Goal: Information Seeking & Learning: Learn about a topic

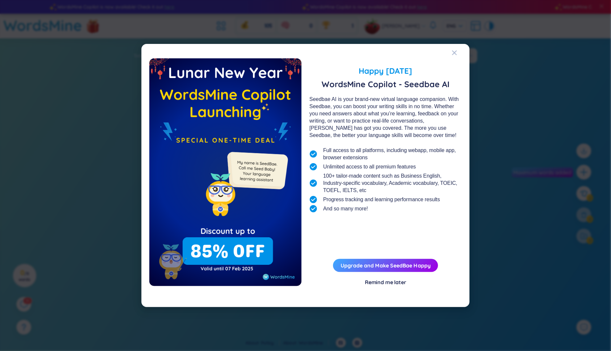
click at [520, 48] on div "Happy [DATE] WordsMine Copilot - Seedbae AI Seedbae AI is your brand-new virtua…" at bounding box center [305, 175] width 611 height 351
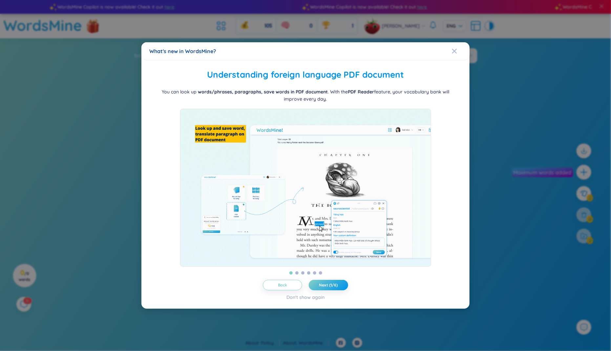
click at [423, 26] on div "What's new in WordsMine? Folder management WordsMine lets you manage and person…" at bounding box center [305, 175] width 611 height 351
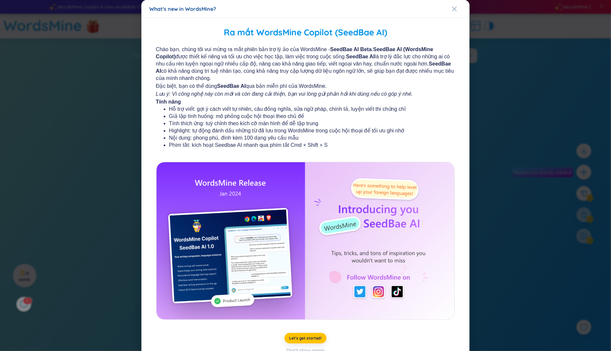
click at [485, 32] on div "What's new in WordsMine? Ra mắt WordsMine Copilot (SeedBae AI) Chào bạn, chúng …" at bounding box center [305, 175] width 611 height 351
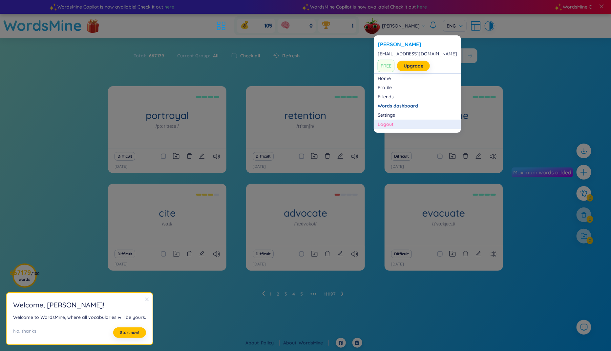
click at [390, 123] on div "Logout" at bounding box center [417, 124] width 79 height 7
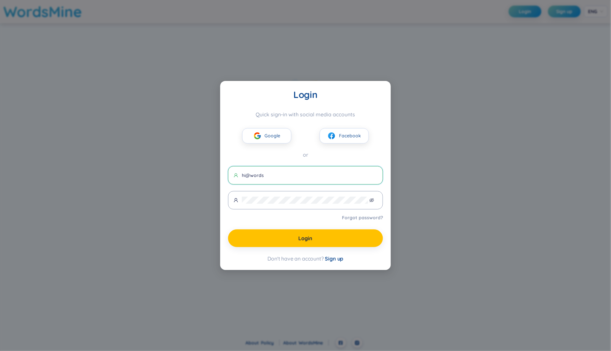
type input "[EMAIL_ADDRESS][DOMAIN_NAME]"
click at [296, 251] on div "Login Quick sign-in with social media accounts Google Facebook or [EMAIL_ADDRES…" at bounding box center [305, 176] width 155 height 174
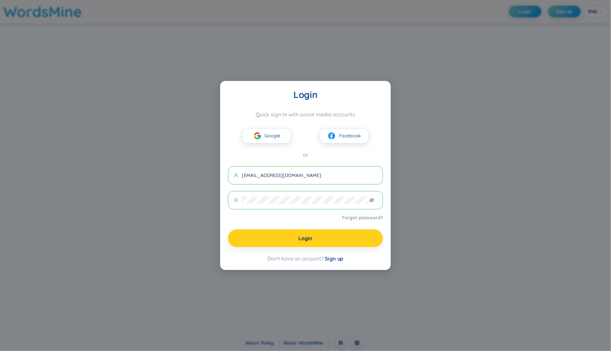
click at [297, 237] on button "Login" at bounding box center [305, 239] width 155 height 18
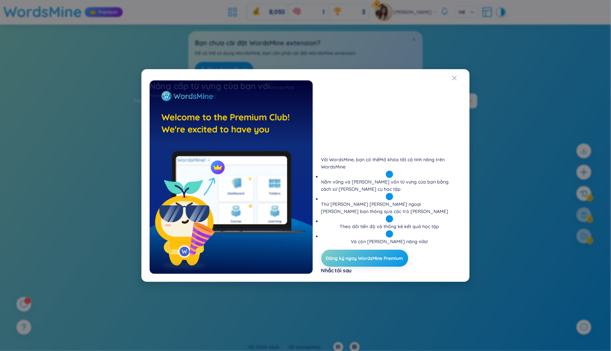
click at [218, 14] on div "Nâng cấp từ vựng của bạn với WordsMine Premium 499,000 vnđ / 3 tháng Với [PERSO…" at bounding box center [305, 175] width 611 height 351
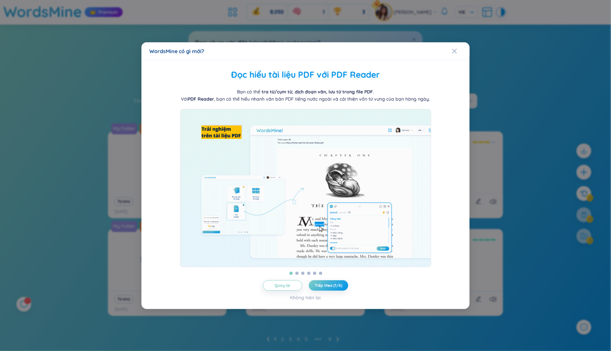
click at [90, 85] on div "WordsMine có gì mới? [PERSON_NAME] từ [PERSON_NAME] thư mục [PERSON_NAME] cho b…" at bounding box center [305, 175] width 611 height 351
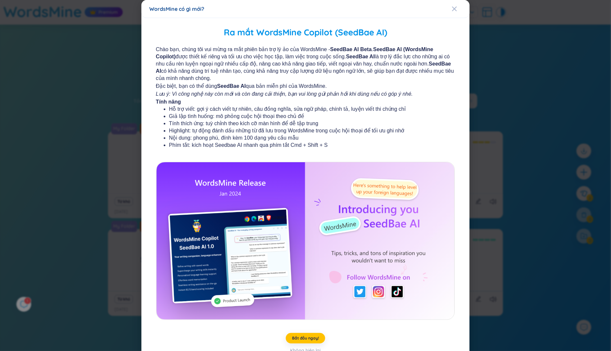
click at [68, 234] on div "WordsMine có gì mới? Ra mắt WordsMine Copilot (SeedBae AI) Chào bạn, chúng tôi …" at bounding box center [305, 175] width 611 height 351
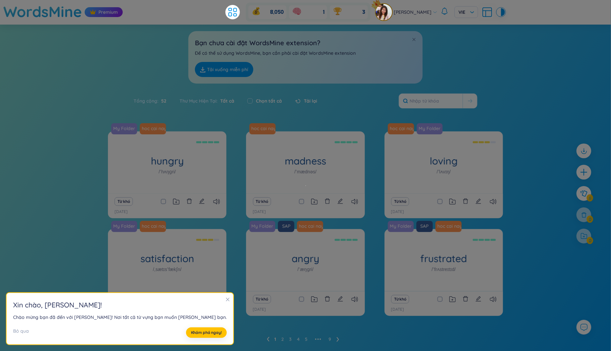
click at [36, 272] on div "My Folder hoc cai nay di hungry /ˈhʌŋɡri/ Đói, cảm thấy đói, ra vẻ đói ăn Eg: a…" at bounding box center [305, 245] width 611 height 226
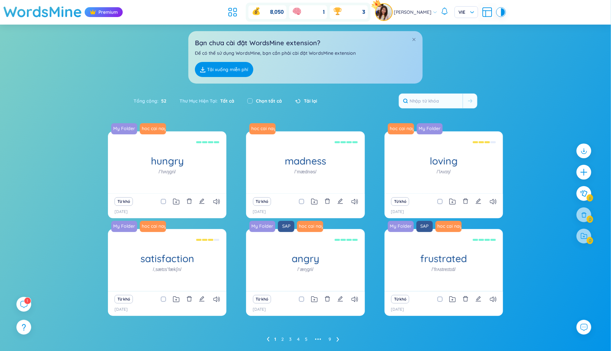
click at [29, 298] on section "Sắp [PERSON_NAME] [PERSON_NAME] [PERSON_NAME] [PERSON_NAME] [PERSON_NAME] gian …" at bounding box center [305, 191] width 611 height 333
click at [26, 303] on sup "1" at bounding box center [27, 300] width 7 height 7
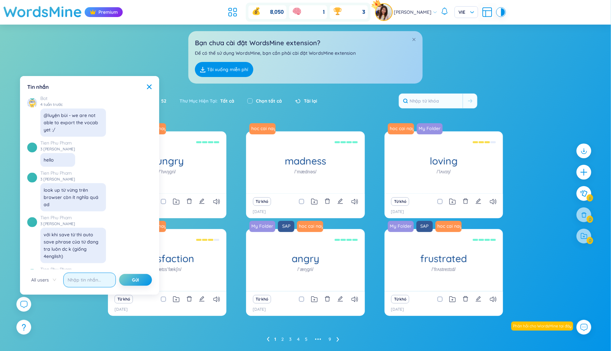
click at [86, 278] on input "text" at bounding box center [89, 280] width 52 height 15
click at [78, 321] on div "My Folder hoc cai nay di hungry /ˈhʌŋɡri/ Đói, cảm thấy đói, ra vẻ đói ăn Eg: a…" at bounding box center [305, 245] width 611 height 226
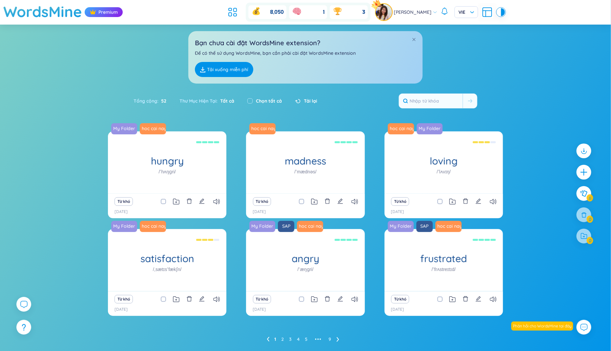
click at [231, 6] on header "WordsMine Premium 8,050 1 3 [PERSON_NAME] VIE" at bounding box center [305, 12] width 611 height 25
click at [237, 10] on icon at bounding box center [235, 10] width 3 height 4
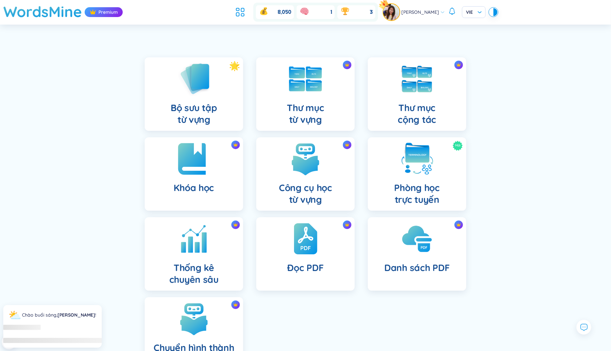
click at [201, 175] on img at bounding box center [194, 159] width 36 height 36
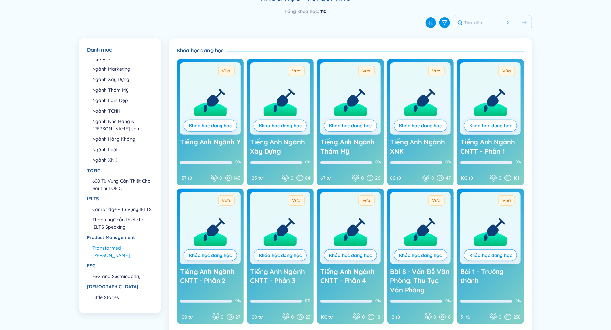
scroll to position [33, 0]
click at [117, 276] on li "ESG and Sustainability" at bounding box center [122, 276] width 60 height 7
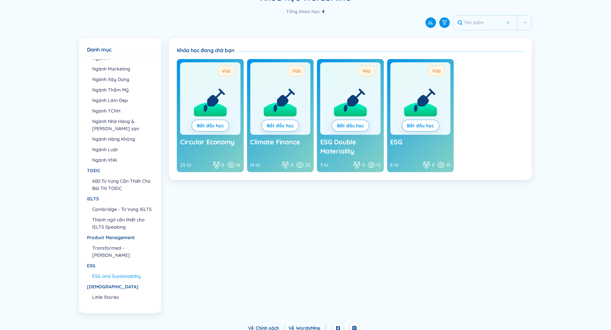
click at [215, 140] on span "Circular Economy" at bounding box center [207, 142] width 54 height 8
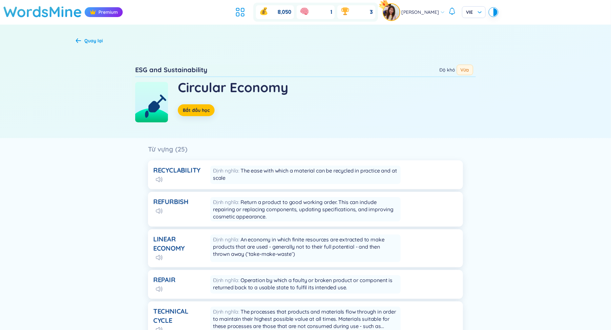
click at [99, 39] on div "Quay lại" at bounding box center [93, 40] width 18 height 7
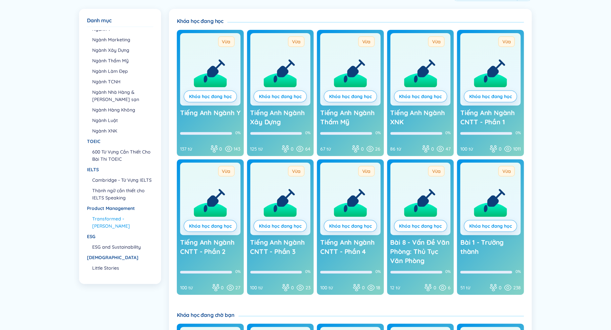
scroll to position [84, 0]
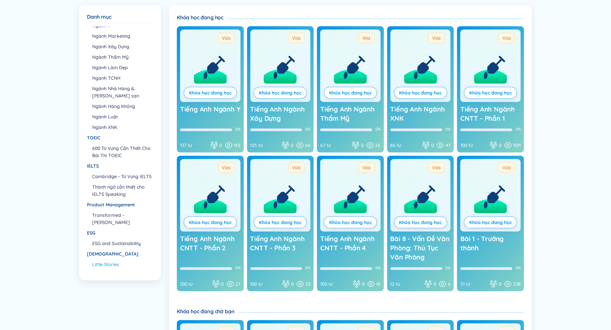
click at [105, 262] on li "Little Stories" at bounding box center [122, 264] width 60 height 7
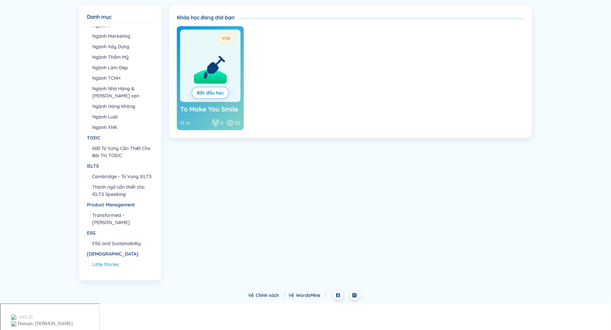
scroll to position [57, 0]
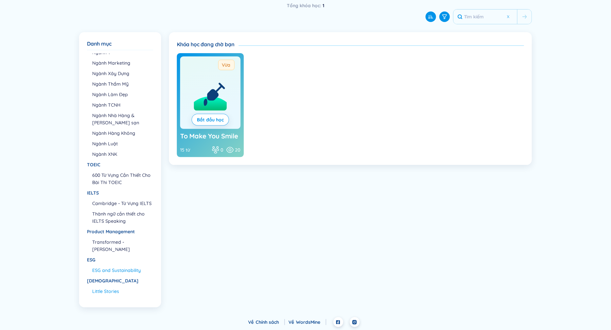
click at [101, 269] on li "ESG and Sustainability" at bounding box center [122, 270] width 60 height 7
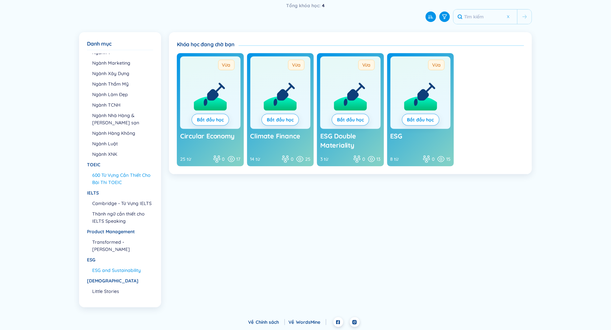
click at [119, 172] on li "600 Từ Vựng Cần Thiết Cho Bài Thi TOEIC" at bounding box center [122, 179] width 60 height 14
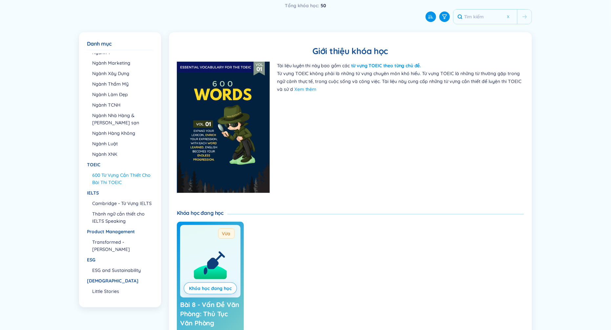
scroll to position [84, 0]
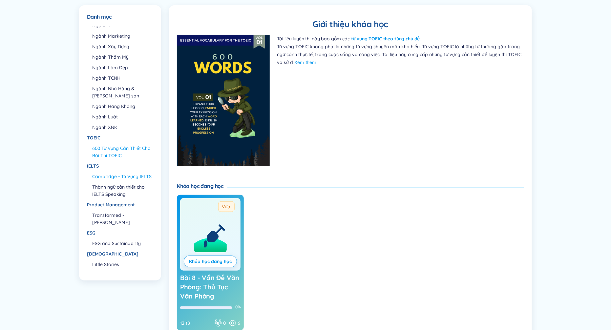
click at [118, 173] on li "Cambridge - Từ Vựng IELTS" at bounding box center [122, 176] width 60 height 7
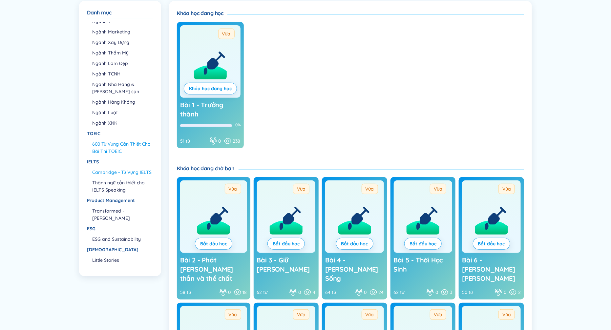
scroll to position [88, 0]
click at [106, 239] on li "ESG and Sustainability" at bounding box center [122, 238] width 60 height 7
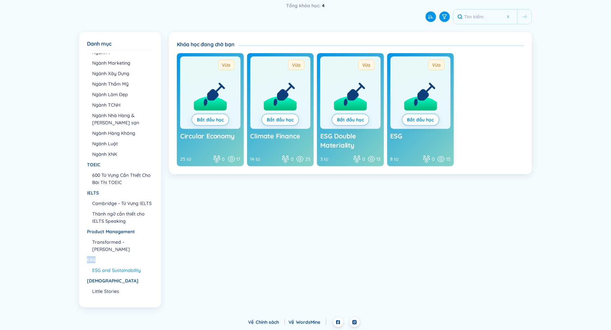
drag, startPoint x: 84, startPoint y: 260, endPoint x: 100, endPoint y: 260, distance: 16.7
click at [100, 260] on div "[PERSON_NAME] mục Tiếng [PERSON_NAME] Sở [PERSON_NAME] CNTT [PERSON_NAME] Y [PE…" at bounding box center [120, 169] width 82 height 275
click at [94, 232] on div "Product Management" at bounding box center [120, 231] width 66 height 7
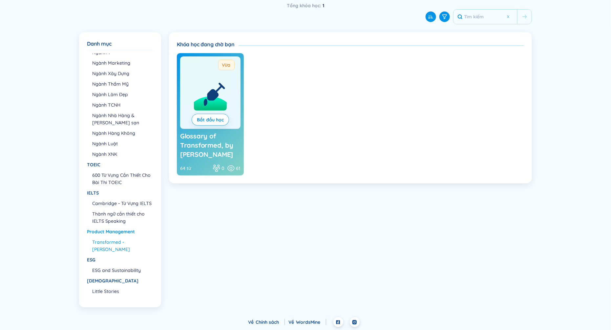
click at [129, 243] on li "Transformed - [PERSON_NAME]" at bounding box center [122, 245] width 60 height 14
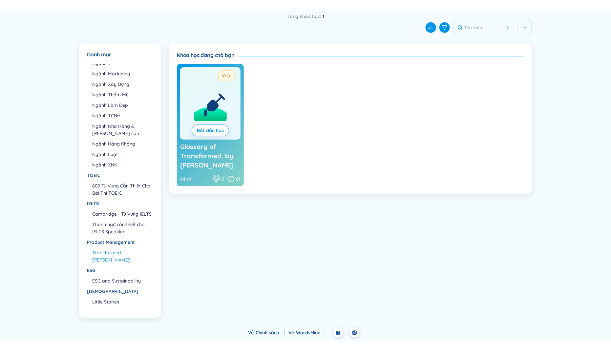
scroll to position [35, 0]
